Goal: Find specific fact: Find specific fact

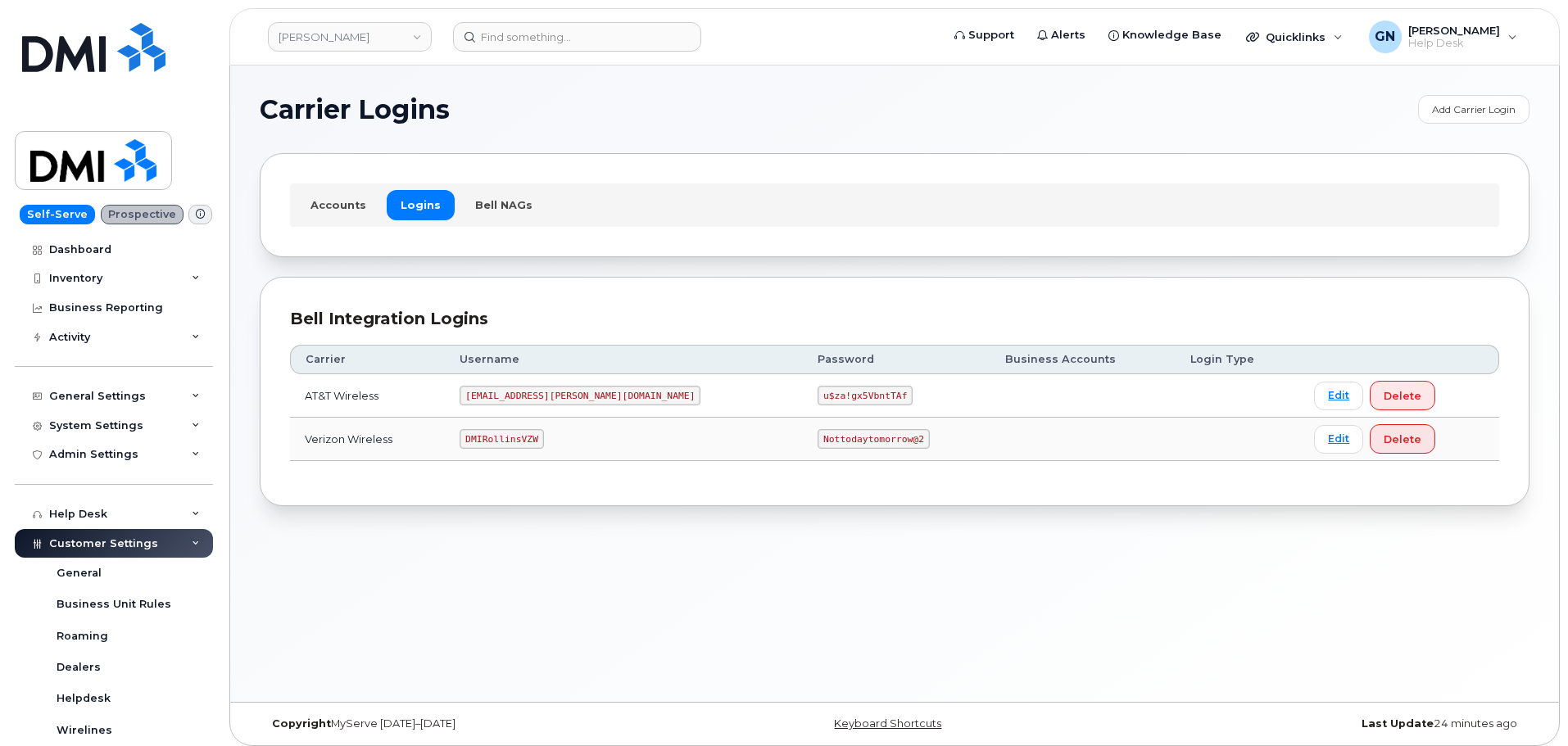
click at [539, 394] on code "[EMAIL_ADDRESS][PERSON_NAME][DOMAIN_NAME]" at bounding box center [580, 395] width 241 height 19
click at [538, 394] on code "MS-Rollins@dminc.com" at bounding box center [580, 395] width 241 height 19
copy code "MS-Rollins@dminc.com"
click at [817, 388] on code "u$za!gx5VbntTAf" at bounding box center [865, 395] width 95 height 19
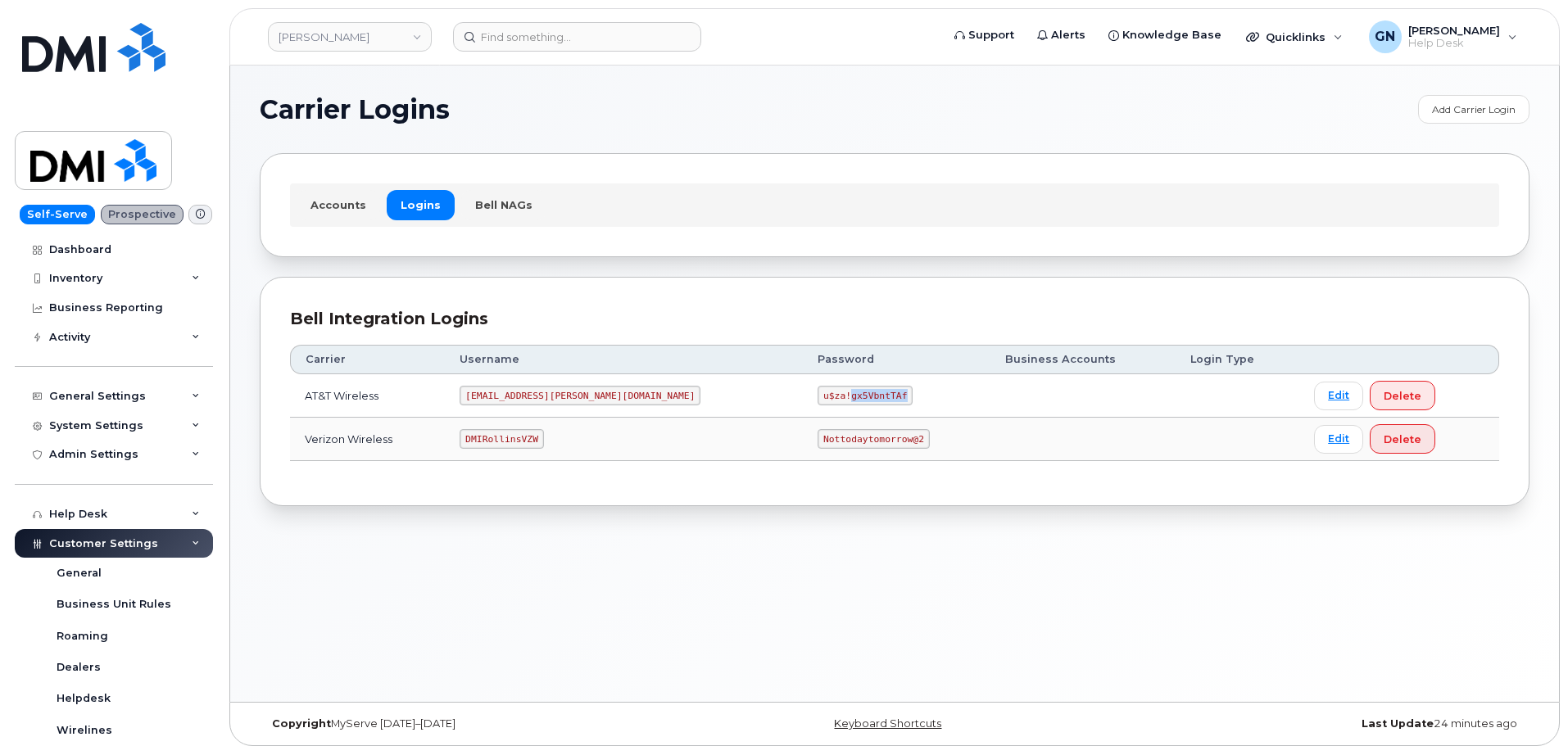
click at [817, 388] on code "u$za!gx5VbntTAf" at bounding box center [865, 395] width 95 height 19
copy code "u$za!gx5VbntTAf"
